Goal: Information Seeking & Learning: Learn about a topic

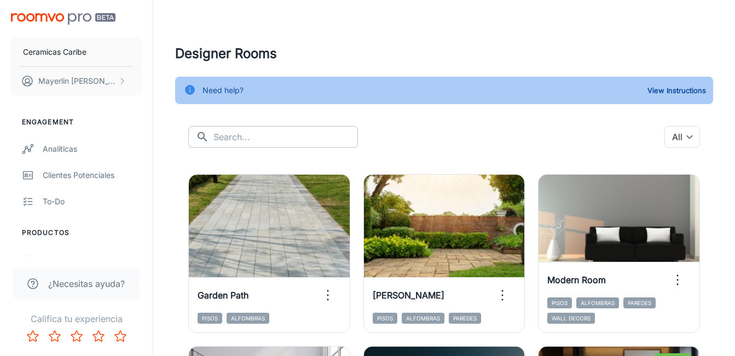
click at [273, 138] on input "text" at bounding box center [285, 137] width 144 height 22
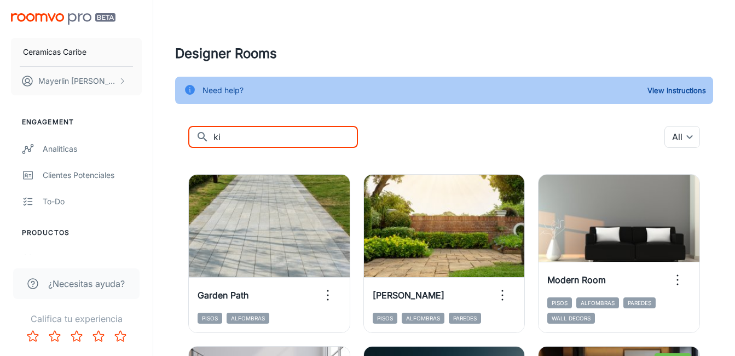
type input "k"
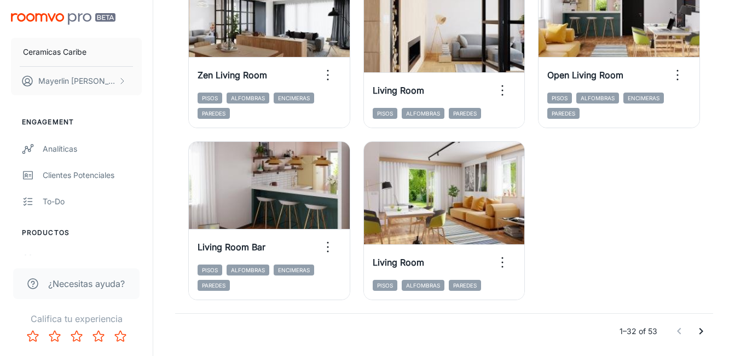
scroll to position [1787, 0]
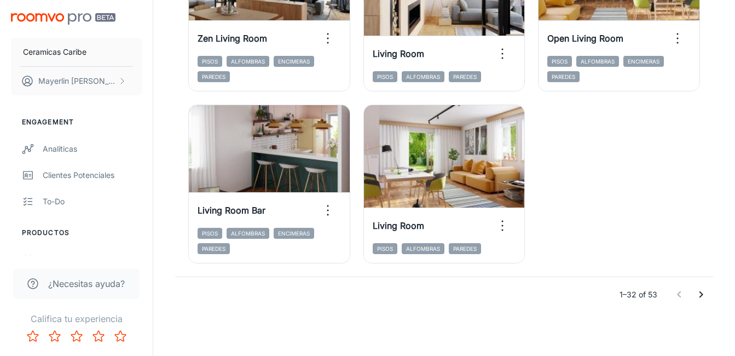
type input "liv"
click at [704, 297] on icon "Go to next page" at bounding box center [700, 294] width 13 height 13
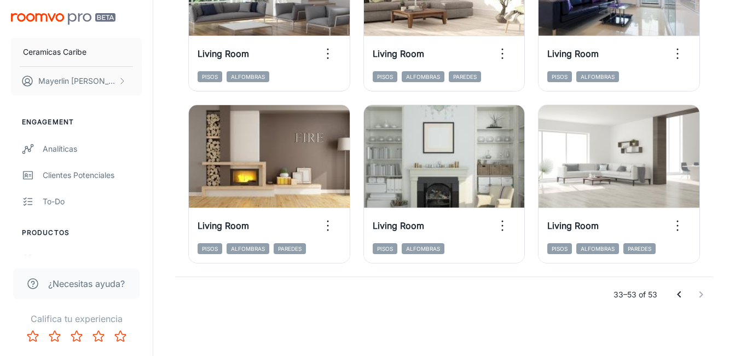
scroll to position [1100, 0]
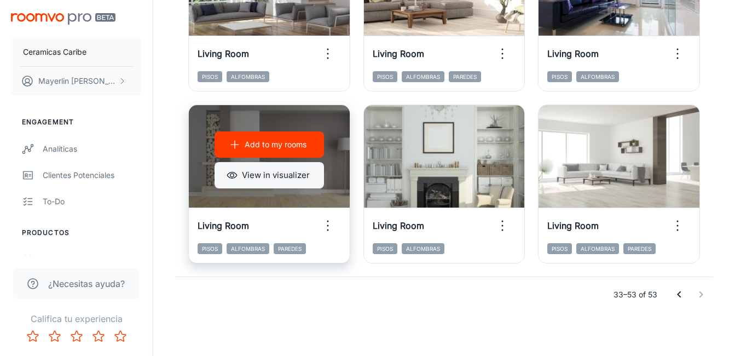
click at [272, 182] on button "View in visualizer" at bounding box center [268, 175] width 109 height 26
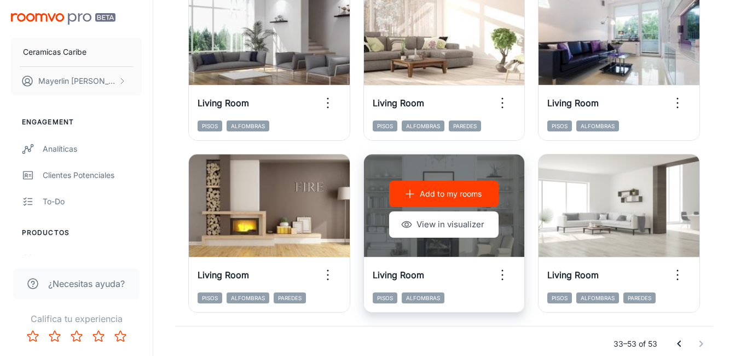
scroll to position [991, 0]
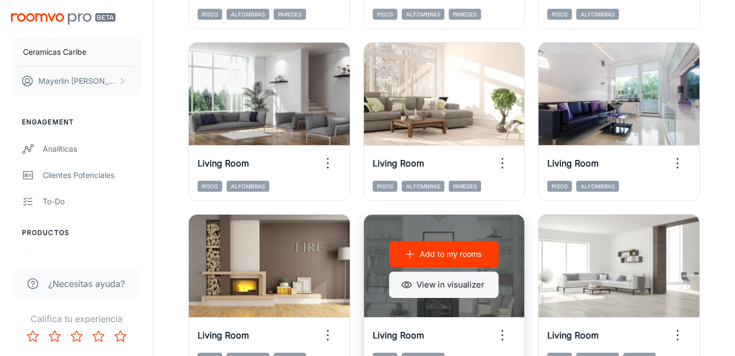
click at [417, 286] on button "View in visualizer" at bounding box center [443, 284] width 109 height 26
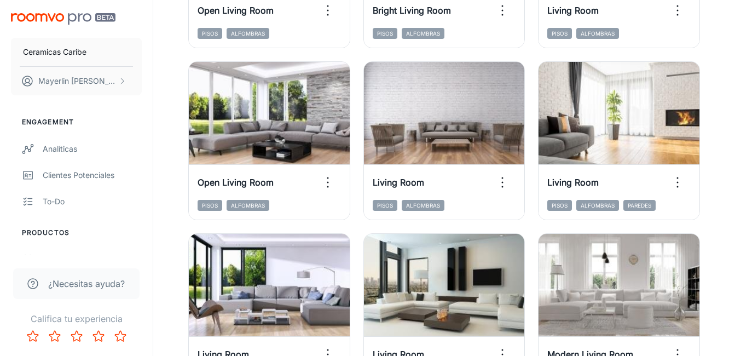
scroll to position [608, 0]
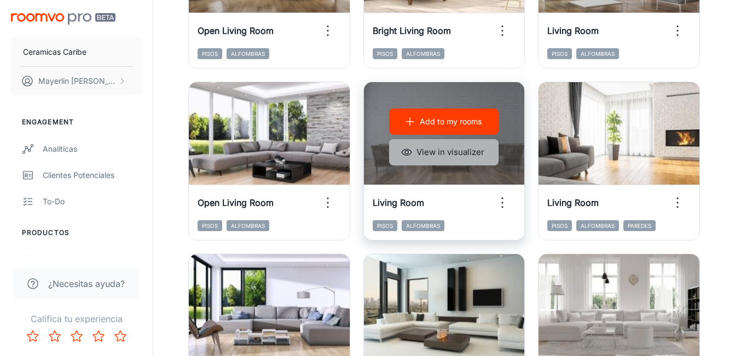
click at [452, 155] on button "View in visualizer" at bounding box center [443, 152] width 109 height 26
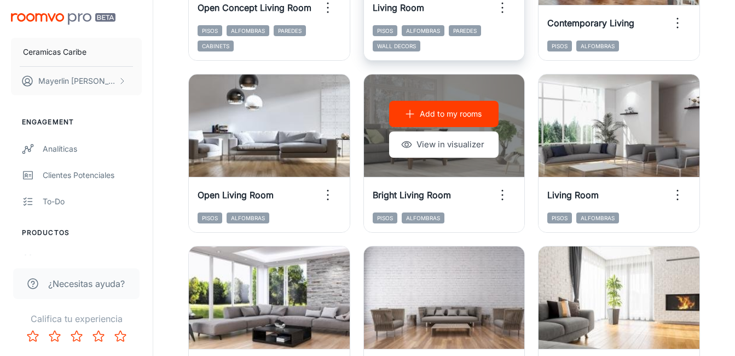
scroll to position [280, 0]
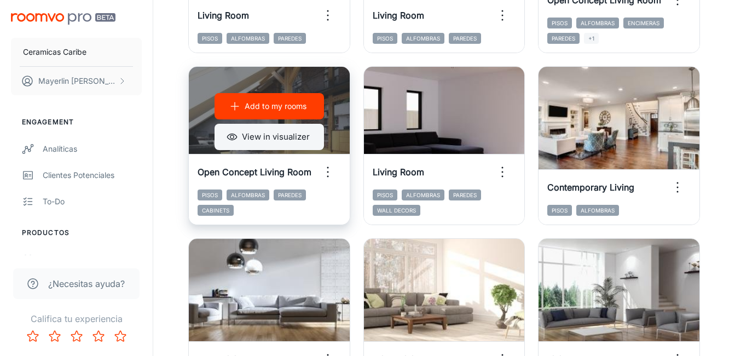
click at [260, 138] on button "View in visualizer" at bounding box center [268, 137] width 109 height 26
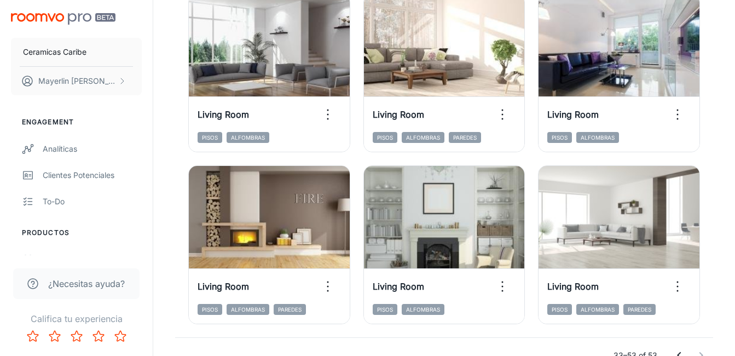
scroll to position [1100, 0]
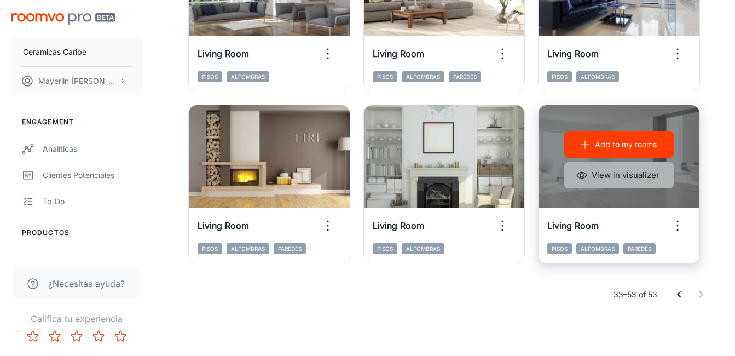
click at [620, 182] on button "View in visualizer" at bounding box center [618, 175] width 109 height 26
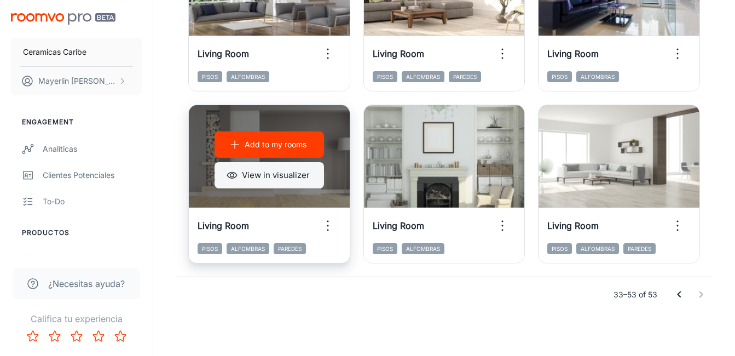
click at [269, 177] on button "View in visualizer" at bounding box center [268, 175] width 109 height 26
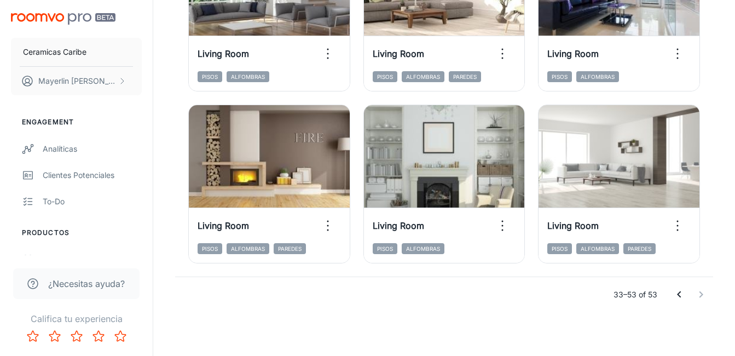
click at [674, 298] on icon "Go to previous page" at bounding box center [678, 294] width 13 height 13
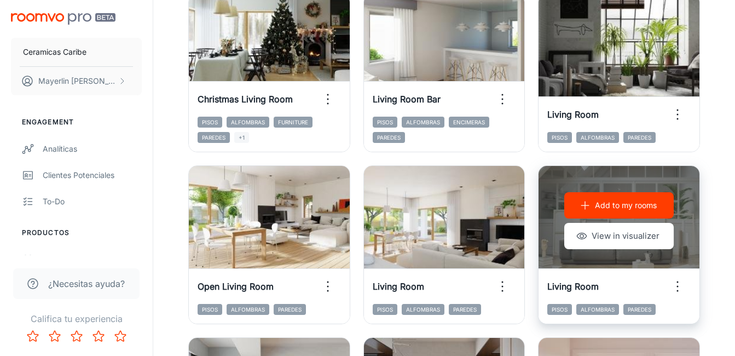
scroll to position [1046, 0]
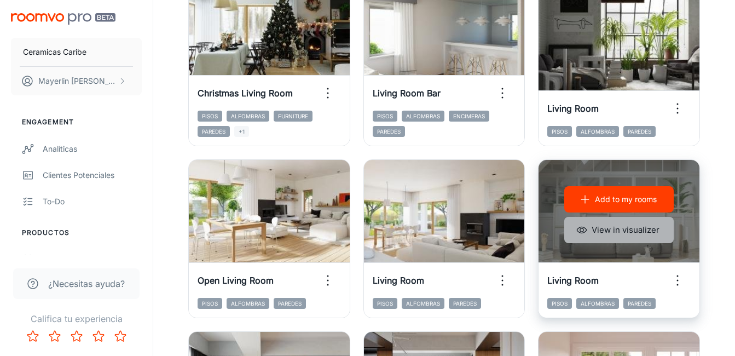
click at [627, 233] on button "View in visualizer" at bounding box center [618, 230] width 109 height 26
